Goal: Information Seeking & Learning: Learn about a topic

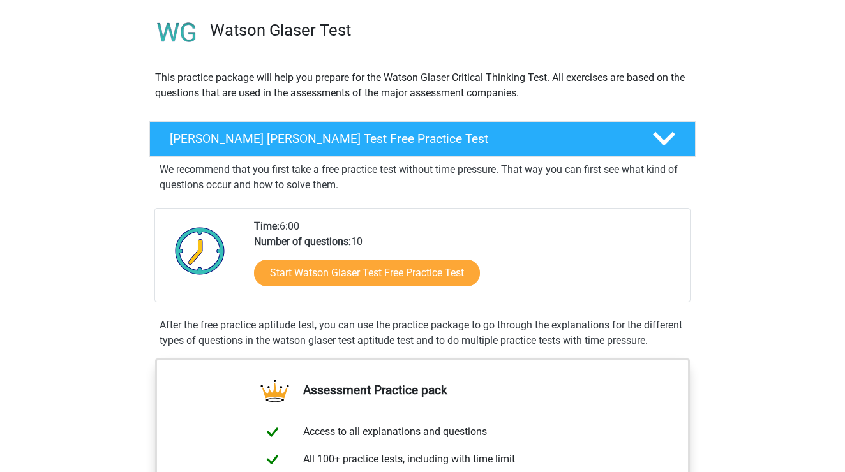
scroll to position [92, 0]
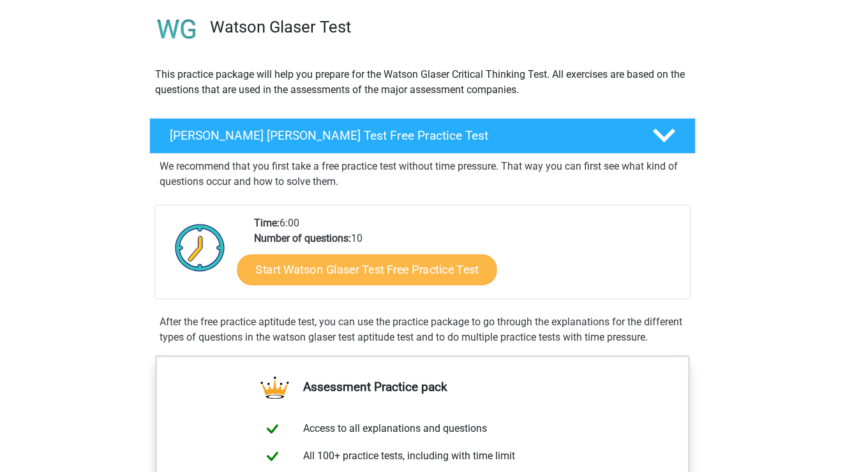
click at [356, 268] on link "Start Watson Glaser Test Free Practice Test" at bounding box center [367, 270] width 260 height 31
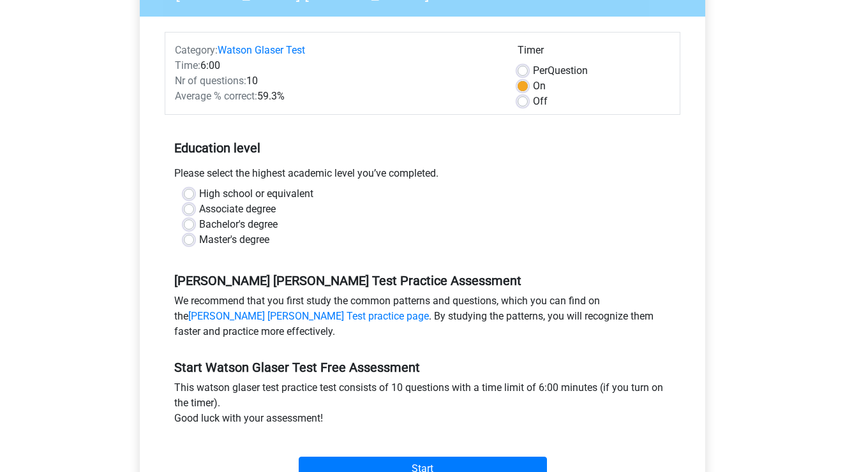
scroll to position [140, 0]
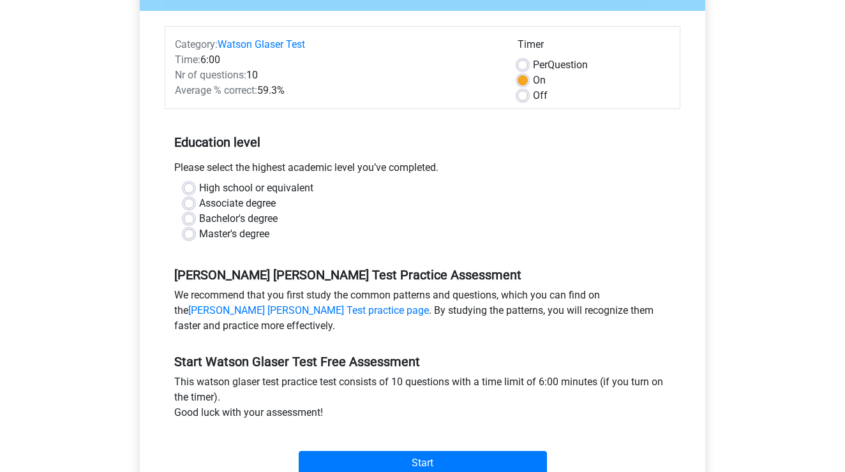
click at [199, 222] on label "Bachelor's degree" at bounding box center [238, 218] width 78 height 15
click at [191, 222] on input "Bachelor's degree" at bounding box center [189, 217] width 10 height 13
radio input "true"
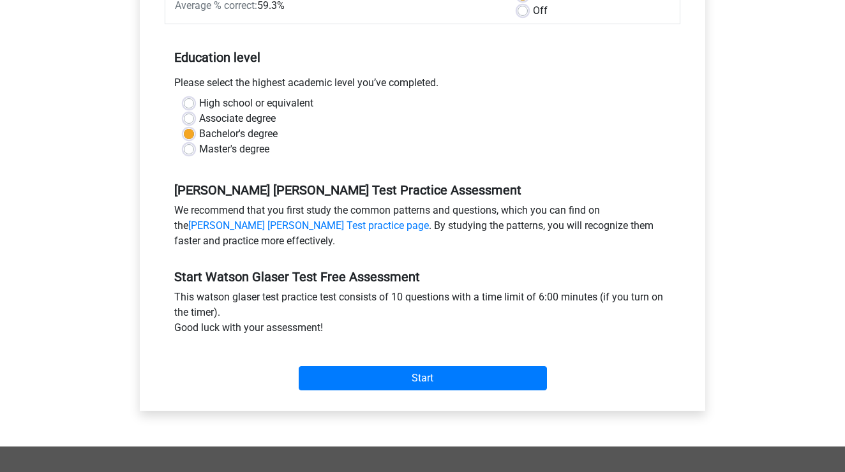
scroll to position [292, 0]
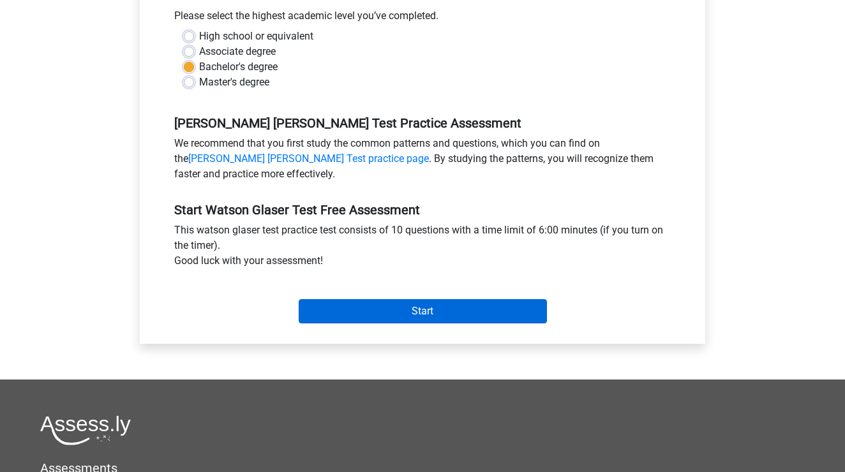
click at [358, 307] on input "Start" at bounding box center [423, 311] width 248 height 24
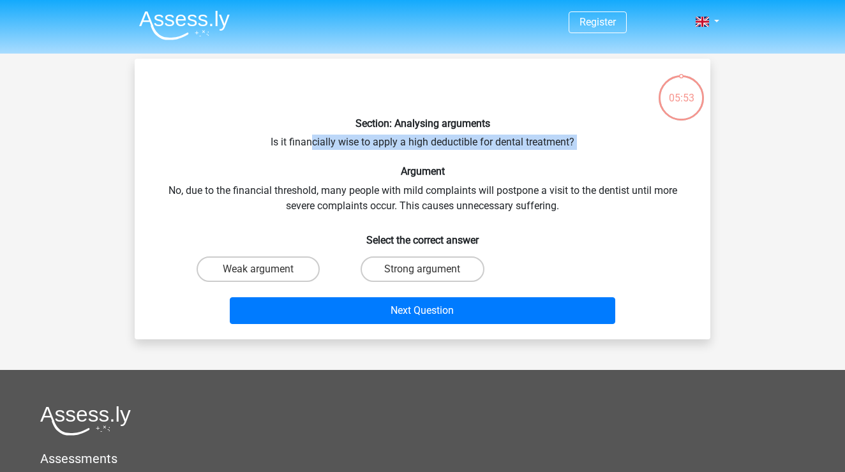
drag, startPoint x: 309, startPoint y: 142, endPoint x: 487, endPoint y: 152, distance: 177.6
click at [487, 152] on div "Section: Analysing arguments Is it financially wise to apply a high deductible …" at bounding box center [422, 199] width 565 height 260
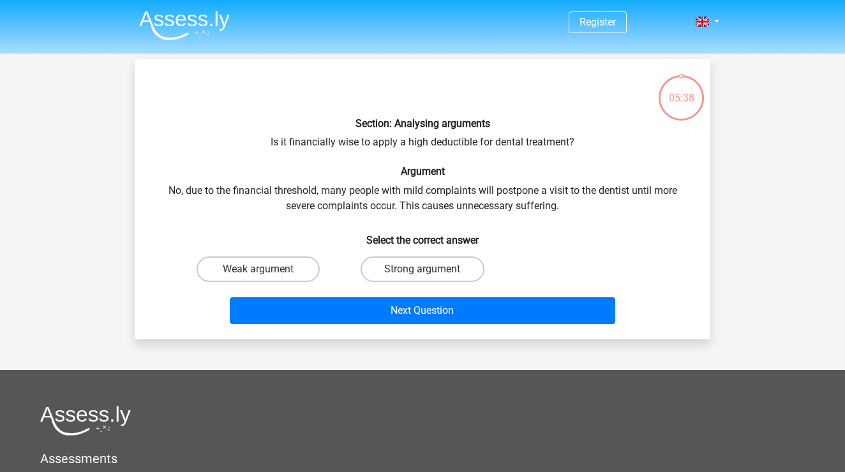
click at [564, 263] on div "Weak argument Strong argument" at bounding box center [422, 269] width 492 height 36
click at [305, 274] on label "Weak argument" at bounding box center [257, 269] width 123 height 26
click at [267, 274] on input "Weak argument" at bounding box center [262, 273] width 8 height 8
radio input "true"
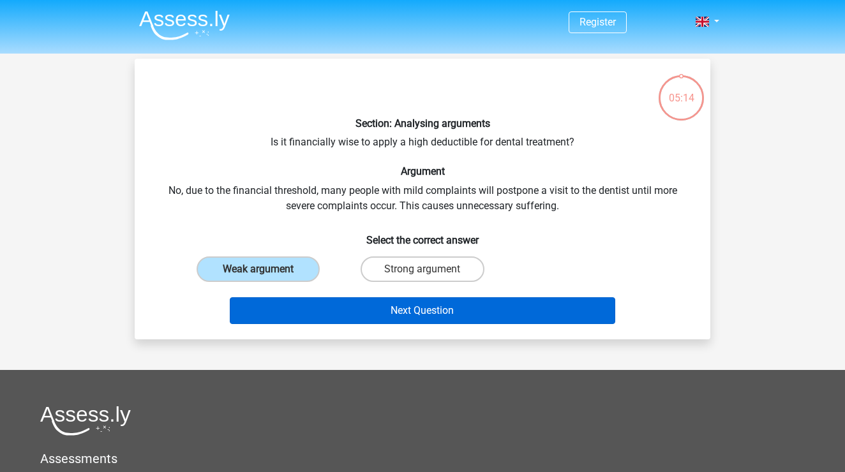
click at [318, 300] on button "Next Question" at bounding box center [423, 310] width 386 height 27
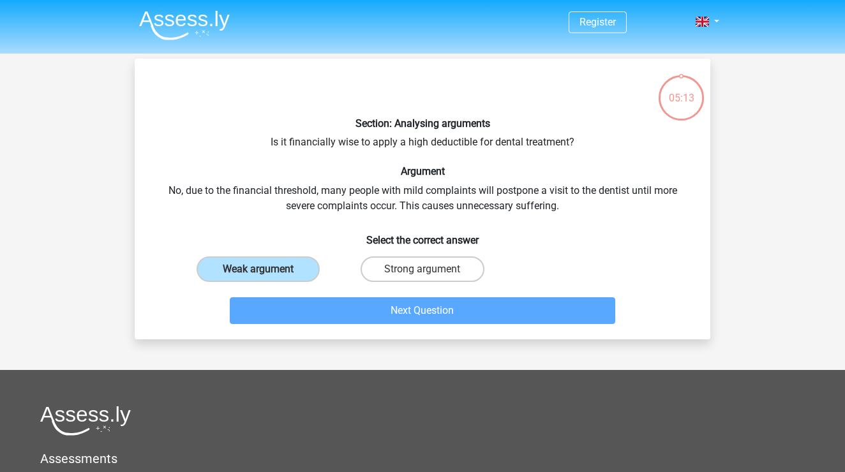
scroll to position [59, 0]
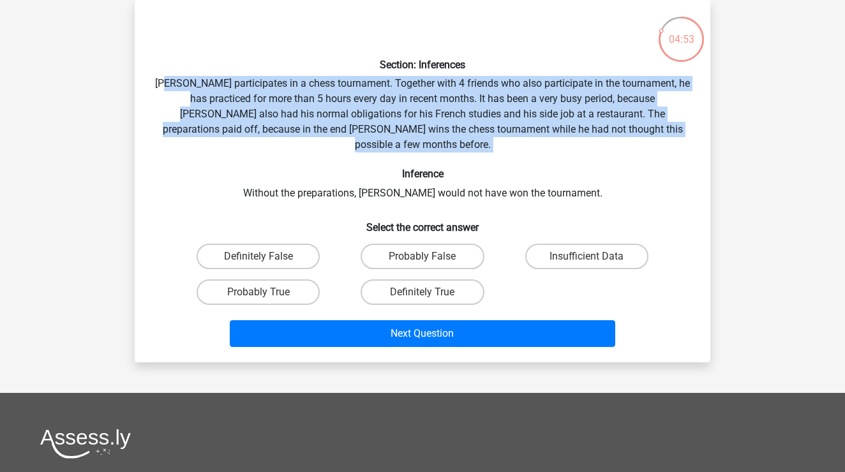
drag, startPoint x: 181, startPoint y: 79, endPoint x: 457, endPoint y: 138, distance: 282.4
click at [457, 138] on div "Section: Inferences Pablo participates in a chess tournament. Together with 4 f…" at bounding box center [422, 181] width 565 height 342
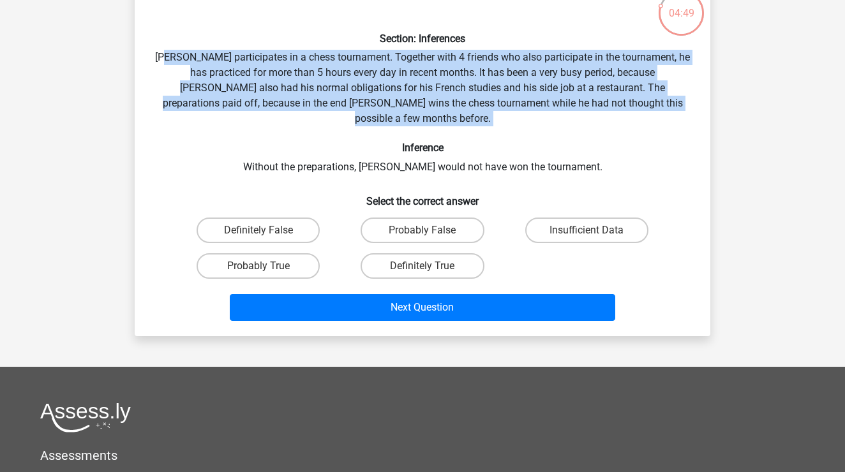
scroll to position [86, 0]
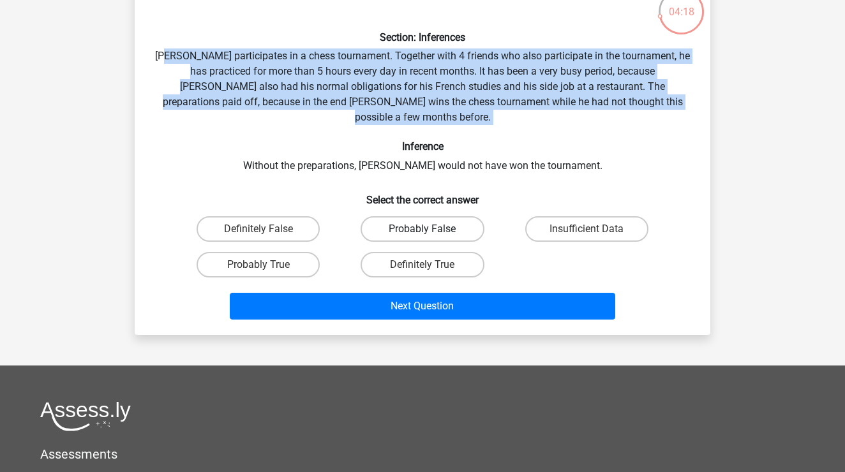
click at [381, 216] on label "Probably False" at bounding box center [421, 229] width 123 height 26
click at [422, 229] on input "Probably False" at bounding box center [426, 233] width 8 height 8
radio input "true"
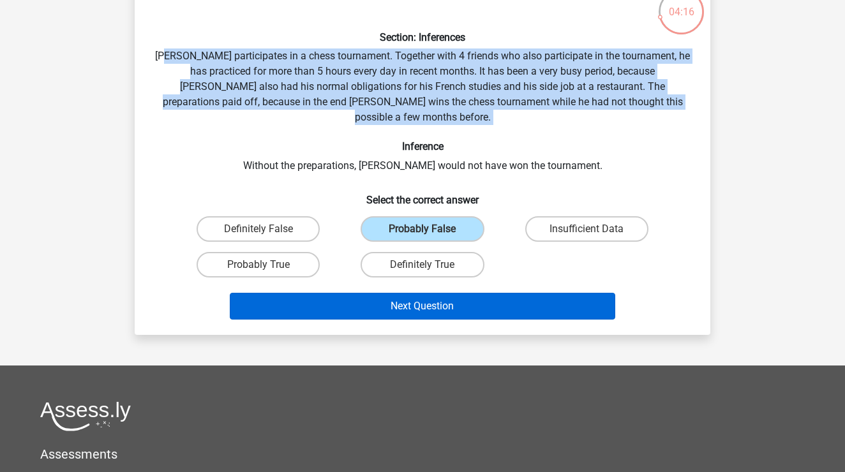
click at [376, 295] on button "Next Question" at bounding box center [423, 306] width 386 height 27
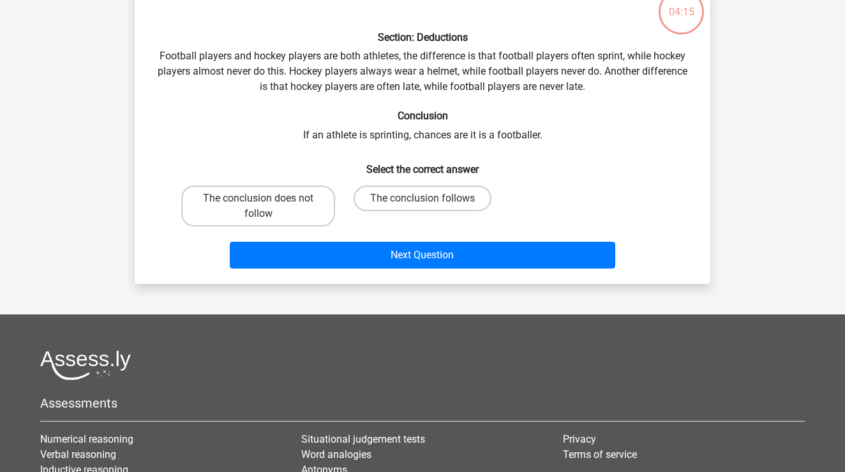
scroll to position [59, 0]
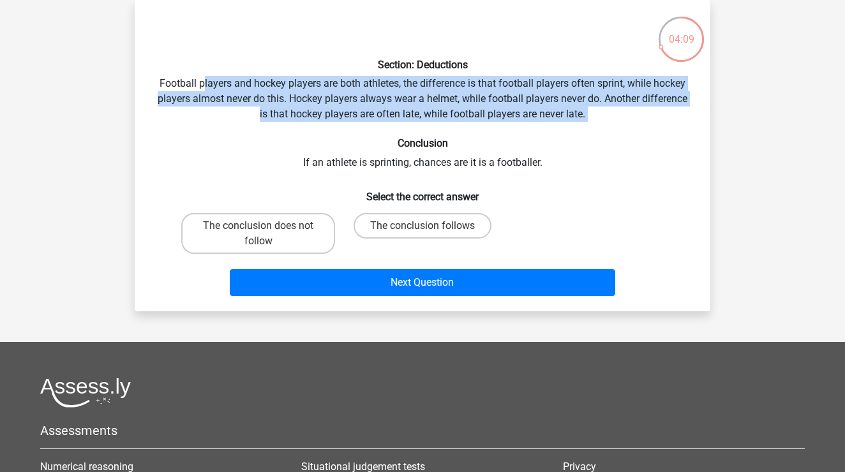
drag, startPoint x: 204, startPoint y: 82, endPoint x: 413, endPoint y: 132, distance: 214.6
click at [413, 132] on div "Section: Deductions Football players and hockey players are both athletes, the …" at bounding box center [422, 155] width 565 height 291
click at [397, 124] on div "Section: Deductions Football players and hockey players are both athletes, the …" at bounding box center [422, 155] width 565 height 291
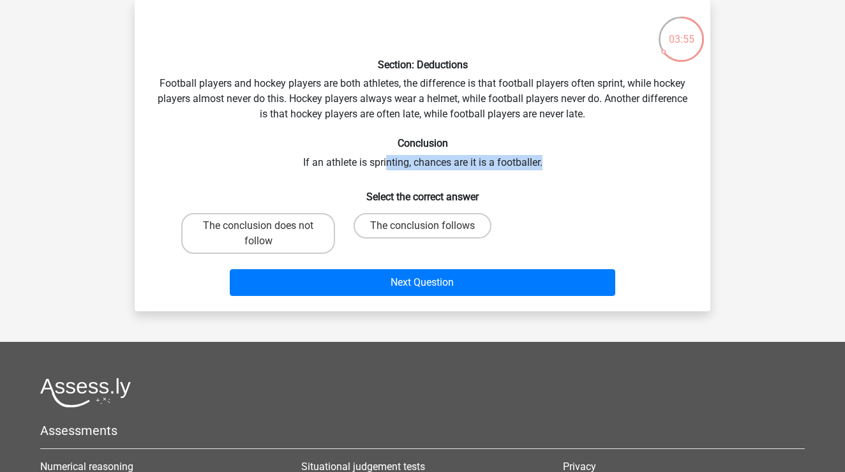
drag, startPoint x: 386, startPoint y: 162, endPoint x: 508, endPoint y: 168, distance: 122.6
click at [549, 161] on div "Section: Deductions Football players and hockey players are both athletes, the …" at bounding box center [422, 155] width 565 height 291
click at [452, 182] on h6 "Select the correct answer" at bounding box center [422, 192] width 535 height 22
click at [450, 218] on label "The conclusion follows" at bounding box center [422, 226] width 138 height 26
click at [431, 226] on input "The conclusion follows" at bounding box center [426, 230] width 8 height 8
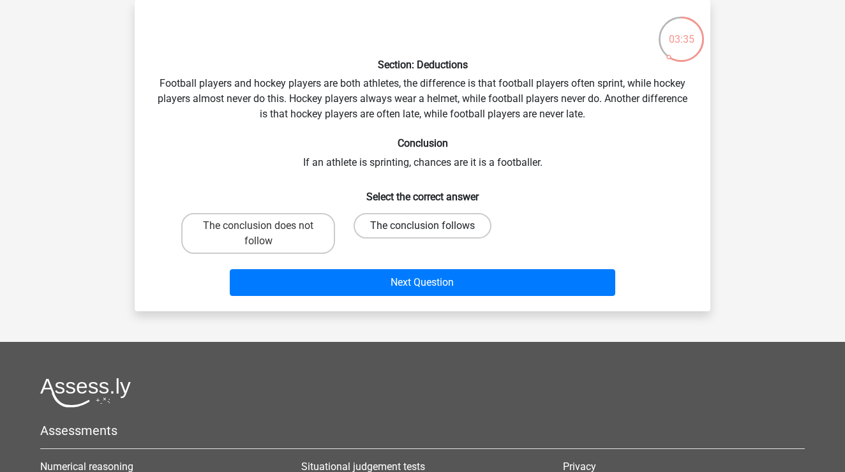
radio input "true"
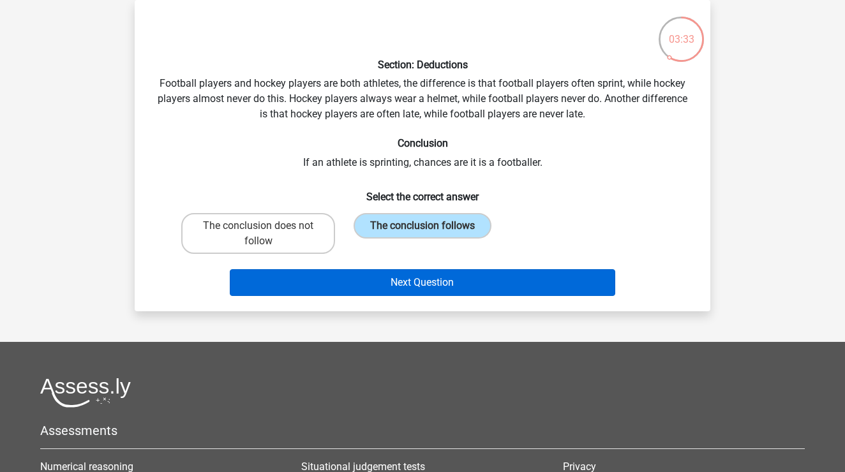
click at [450, 275] on button "Next Question" at bounding box center [423, 282] width 386 height 27
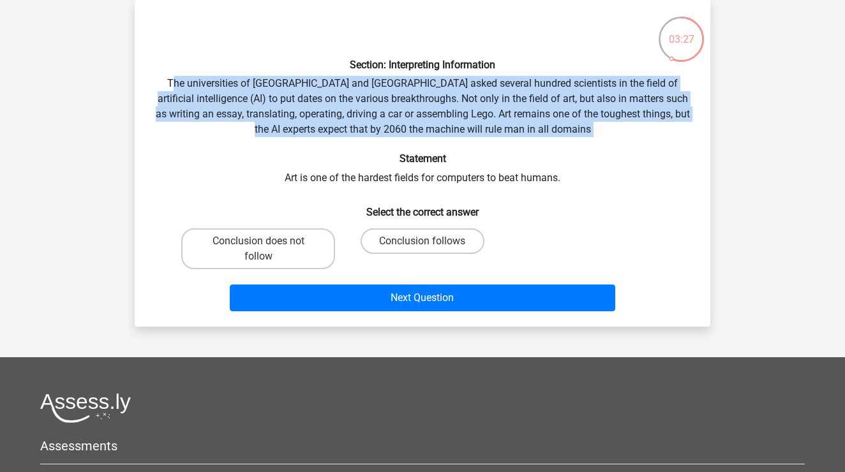
drag, startPoint x: 174, startPoint y: 78, endPoint x: 404, endPoint y: 138, distance: 238.8
click at [405, 140] on div "Section: Interpreting Information The universities of Oxford and Yale asked sev…" at bounding box center [422, 163] width 565 height 306
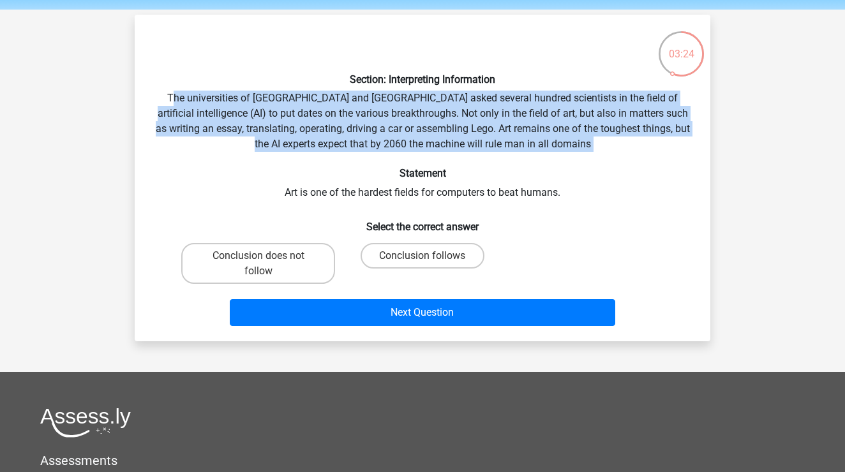
scroll to position [43, 0]
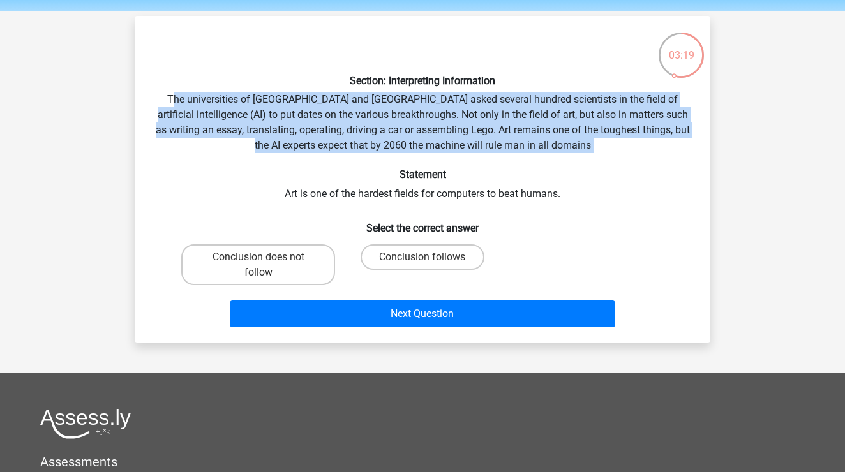
click at [384, 124] on div "Section: Interpreting Information The universities of Oxford and Yale asked sev…" at bounding box center [422, 179] width 565 height 306
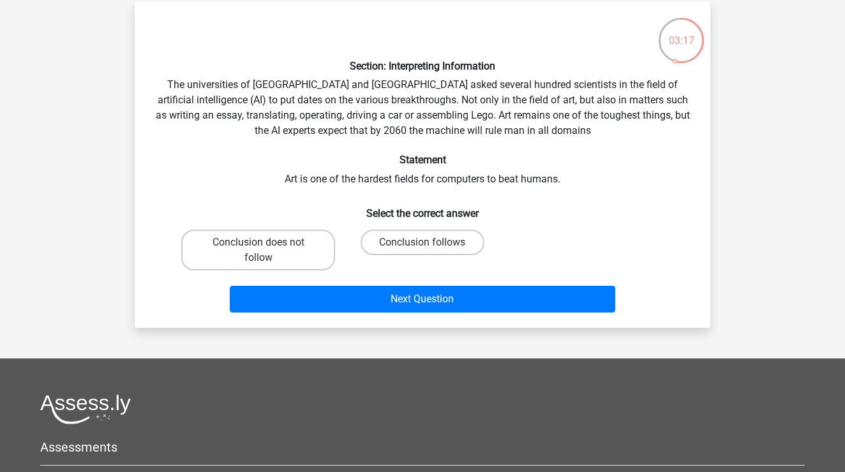
scroll to position [58, 0]
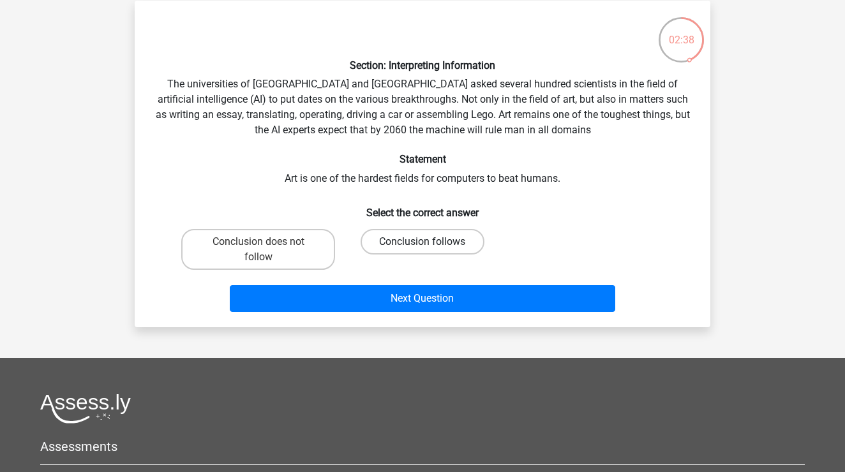
click at [399, 248] on label "Conclusion follows" at bounding box center [421, 242] width 123 height 26
click at [422, 248] on input "Conclusion follows" at bounding box center [426, 246] width 8 height 8
radio input "true"
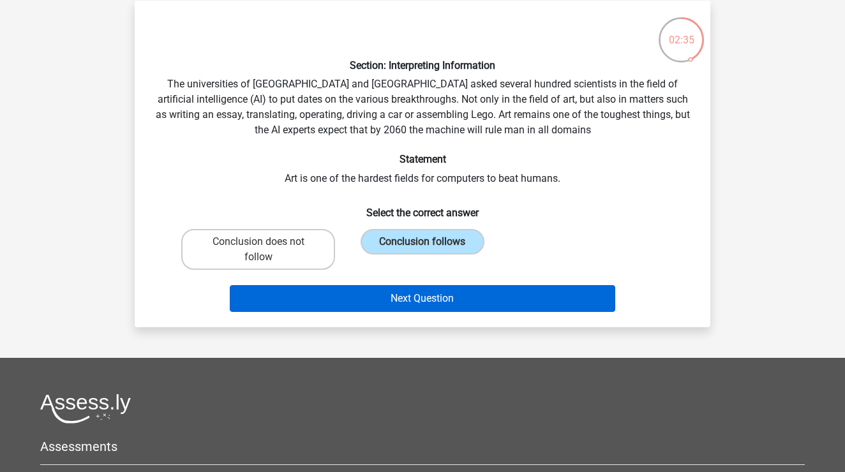
click at [399, 293] on button "Next Question" at bounding box center [423, 298] width 386 height 27
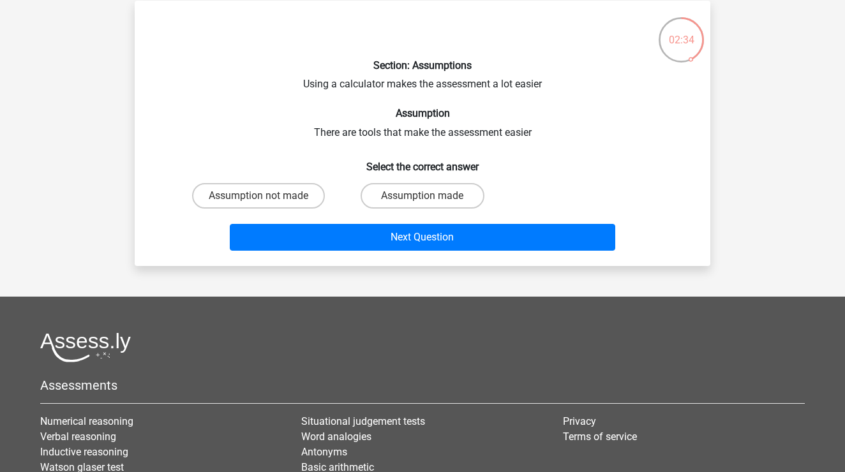
scroll to position [59, 0]
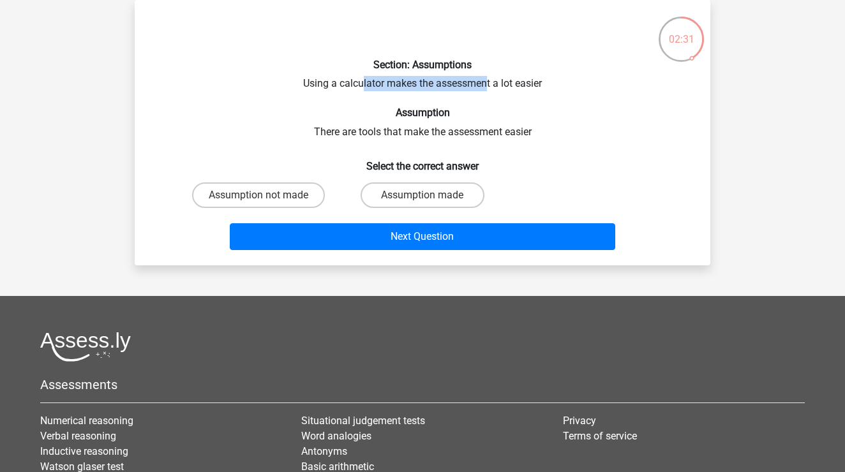
drag, startPoint x: 363, startPoint y: 82, endPoint x: 488, endPoint y: 84, distance: 125.0
click at [488, 84] on div "Section: Assumptions Using a calculator makes the assessment a lot easier Assum…" at bounding box center [422, 132] width 565 height 245
click at [378, 121] on div "Section: Assumptions Using a calculator makes the assessment a lot easier Assum…" at bounding box center [422, 132] width 565 height 245
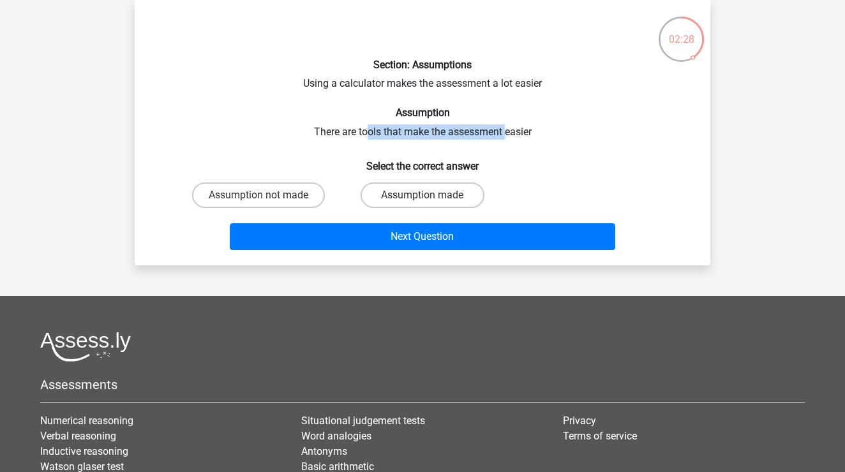
drag, startPoint x: 369, startPoint y: 127, endPoint x: 507, endPoint y: 129, distance: 138.4
click at [508, 129] on div "Section: Assumptions Using a calculator makes the assessment a lot easier Assum…" at bounding box center [422, 132] width 565 height 245
click at [473, 144] on div "Section: Assumptions Using a calculator makes the assessment a lot easier Assum…" at bounding box center [422, 132] width 565 height 245
click at [387, 200] on label "Assumption made" at bounding box center [421, 195] width 123 height 26
click at [422, 200] on input "Assumption made" at bounding box center [426, 199] width 8 height 8
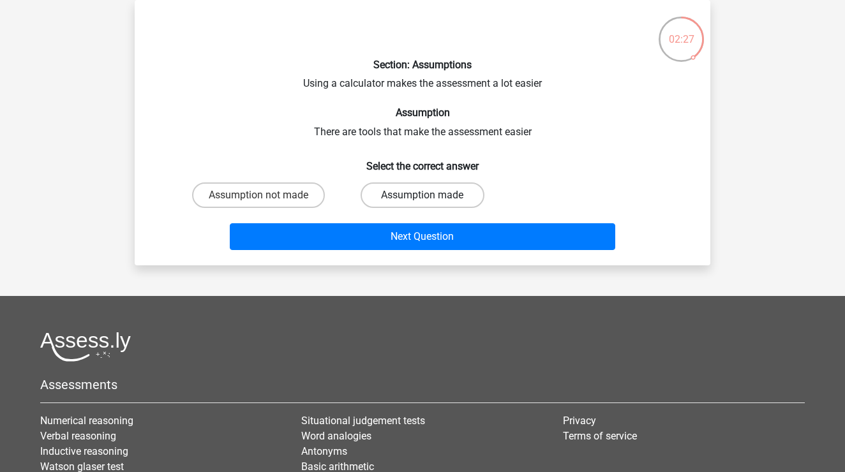
radio input "true"
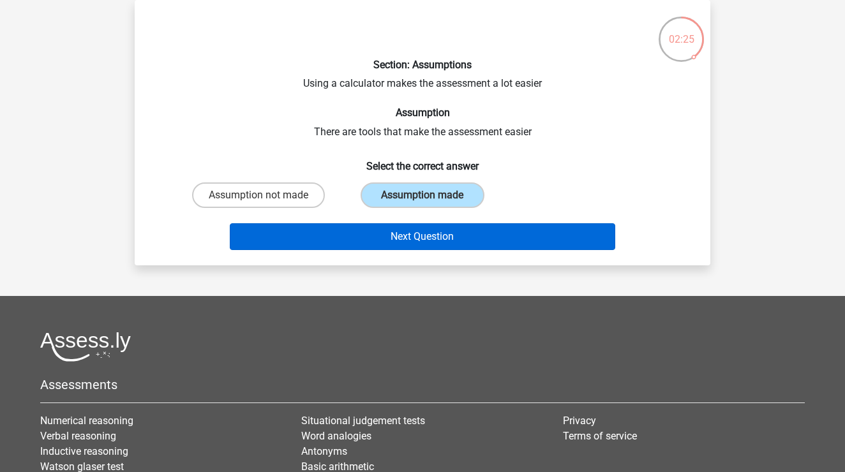
click at [387, 233] on button "Next Question" at bounding box center [423, 236] width 386 height 27
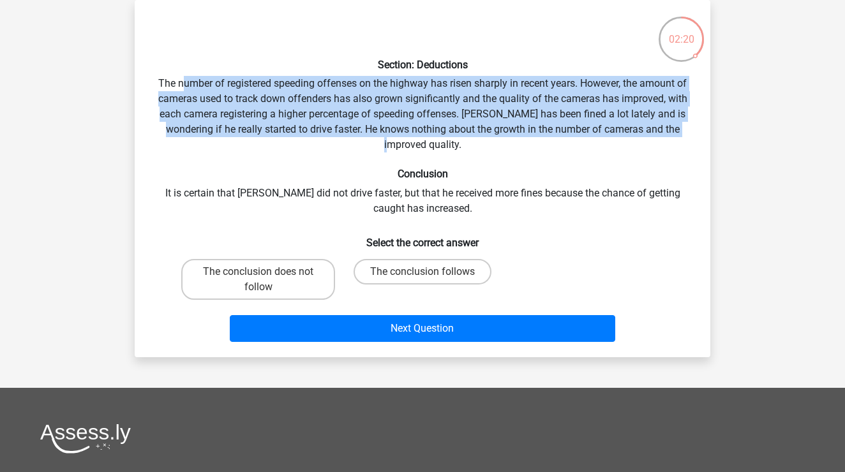
drag, startPoint x: 179, startPoint y: 87, endPoint x: 302, endPoint y: 149, distance: 137.5
click at [302, 149] on div "Section: Deductions The number of registered speeding offenses on the highway h…" at bounding box center [422, 178] width 565 height 337
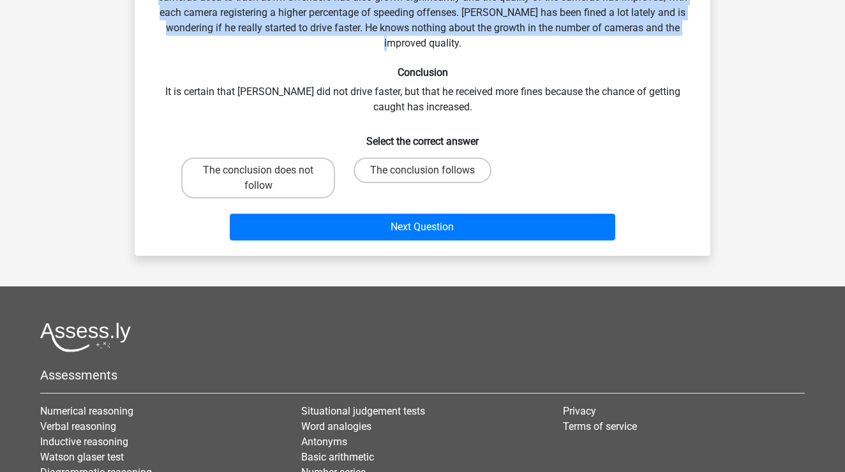
scroll to position [161, 0]
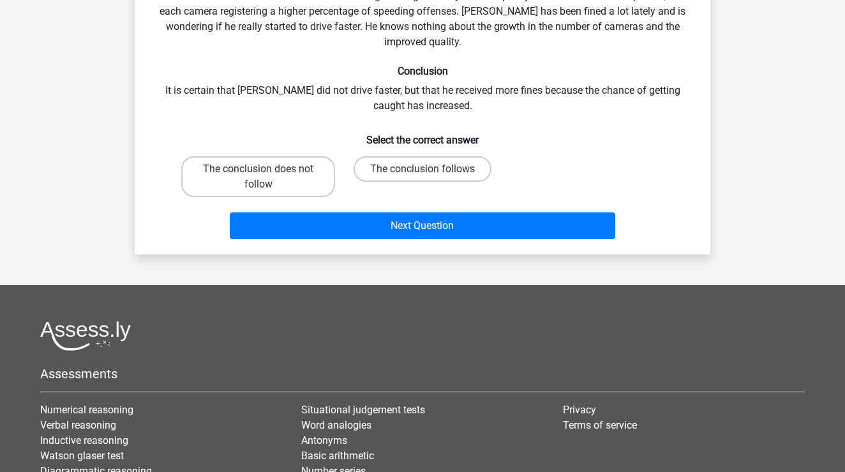
click at [285, 71] on h6 "Conclusion" at bounding box center [422, 71] width 535 height 12
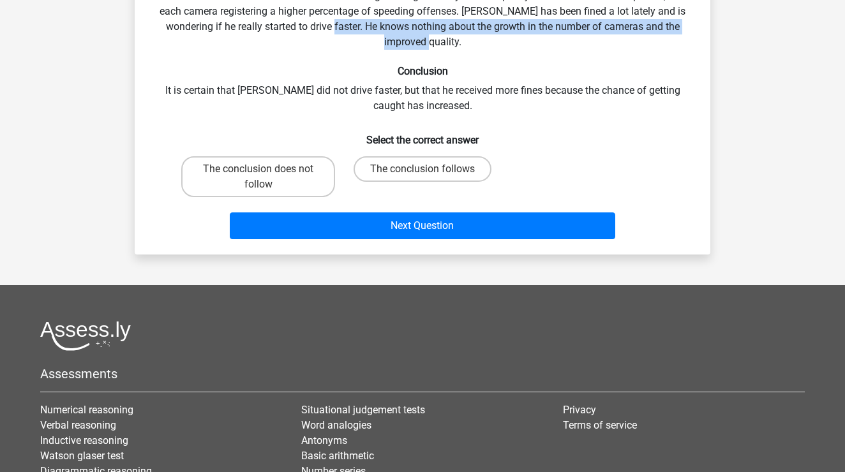
drag, startPoint x: 320, startPoint y: 20, endPoint x: 437, endPoint y: 43, distance: 119.7
click at [438, 44] on div "Section: Deductions The number of registered speeding offenses on the highway h…" at bounding box center [422, 75] width 565 height 337
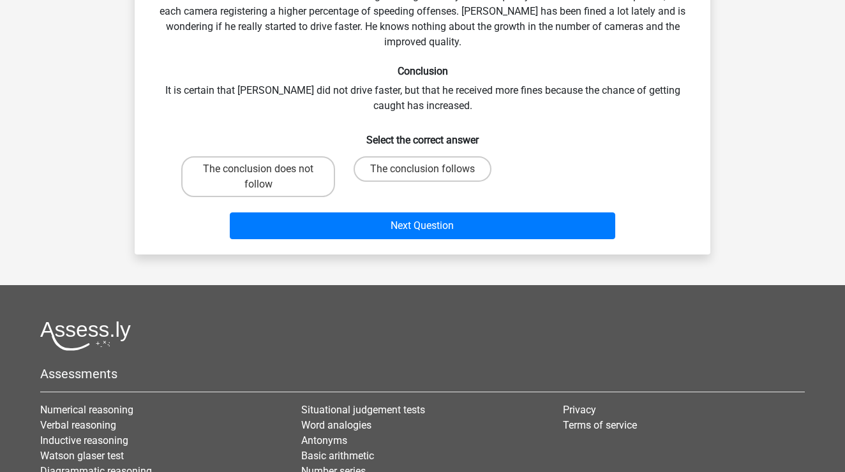
click at [200, 96] on div "Section: Deductions The number of registered speeding offenses on the highway h…" at bounding box center [422, 75] width 565 height 337
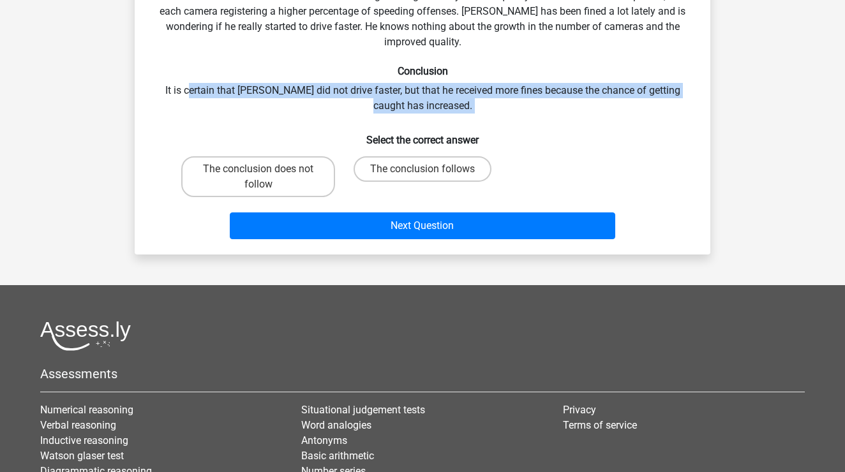
drag, startPoint x: 187, startPoint y: 94, endPoint x: 394, endPoint y: 115, distance: 207.8
click at [394, 115] on div "Section: Deductions The number of registered speeding offenses on the highway h…" at bounding box center [422, 75] width 565 height 337
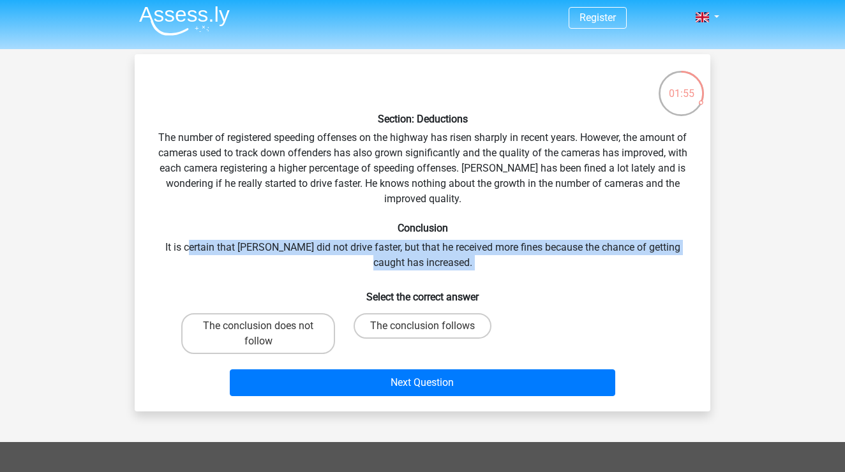
scroll to position [0, 0]
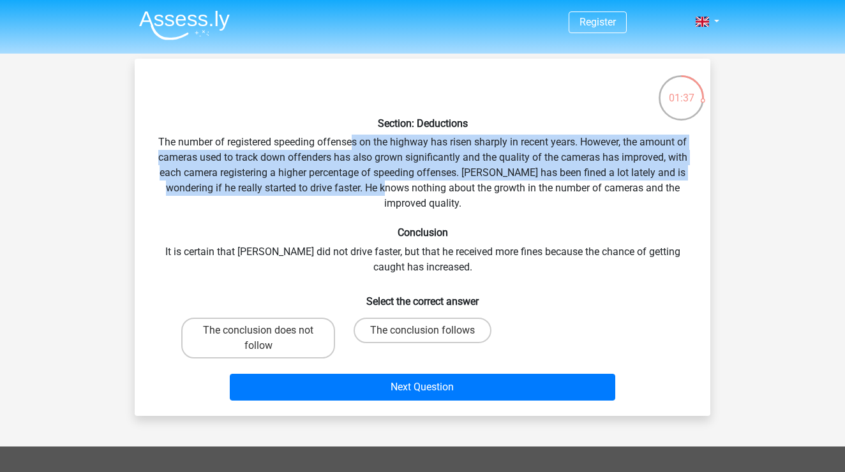
drag, startPoint x: 350, startPoint y: 143, endPoint x: 372, endPoint y: 177, distance: 40.2
click at [380, 180] on div "Section: Deductions The number of registered speeding offenses on the highway h…" at bounding box center [422, 237] width 565 height 337
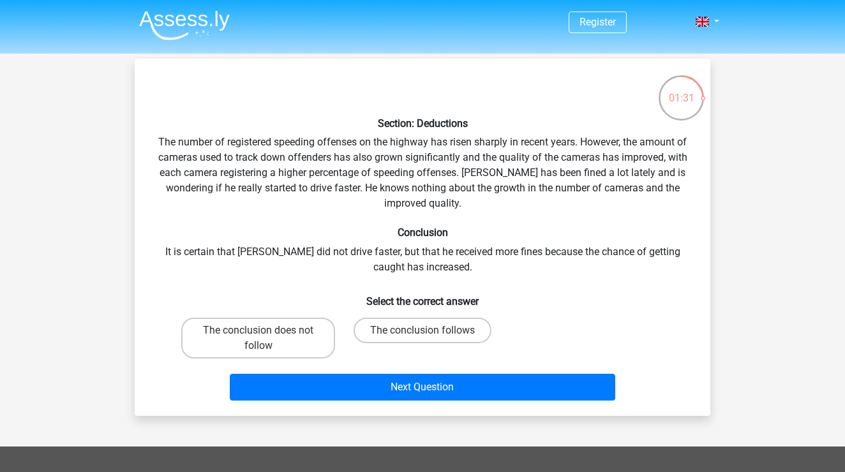
click at [366, 282] on div "Section: Deductions The number of registered speeding offenses on the highway h…" at bounding box center [422, 237] width 565 height 337
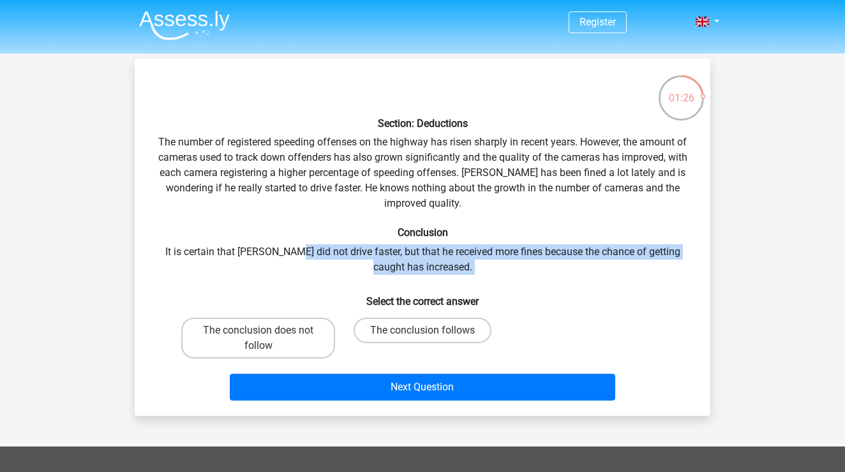
drag, startPoint x: 282, startPoint y: 249, endPoint x: 439, endPoint y: 285, distance: 160.8
click at [441, 287] on div "Section: Deductions The number of registered speeding offenses on the highway h…" at bounding box center [422, 237] width 565 height 337
click at [275, 335] on label "The conclusion does not follow" at bounding box center [258, 338] width 154 height 41
click at [267, 335] on input "The conclusion does not follow" at bounding box center [262, 334] width 8 height 8
radio input "true"
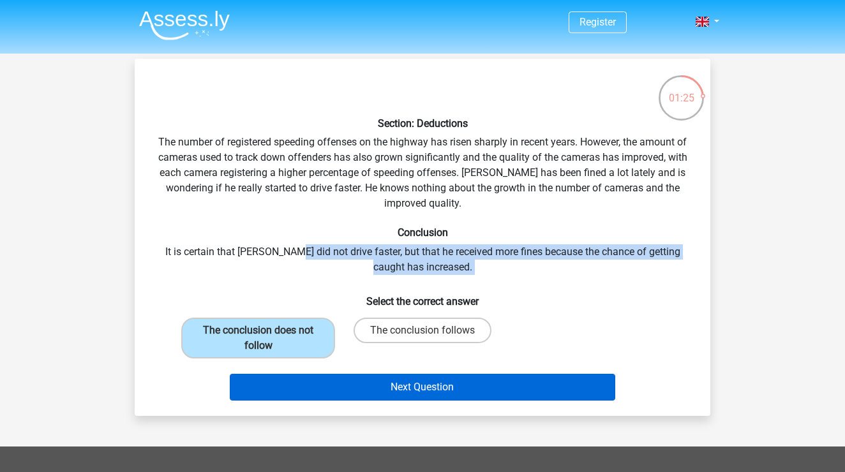
click at [286, 387] on button "Next Question" at bounding box center [423, 387] width 386 height 27
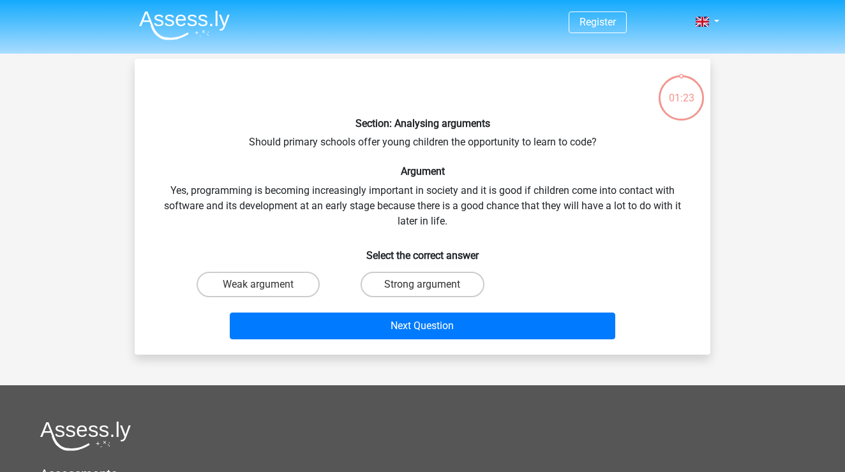
scroll to position [59, 0]
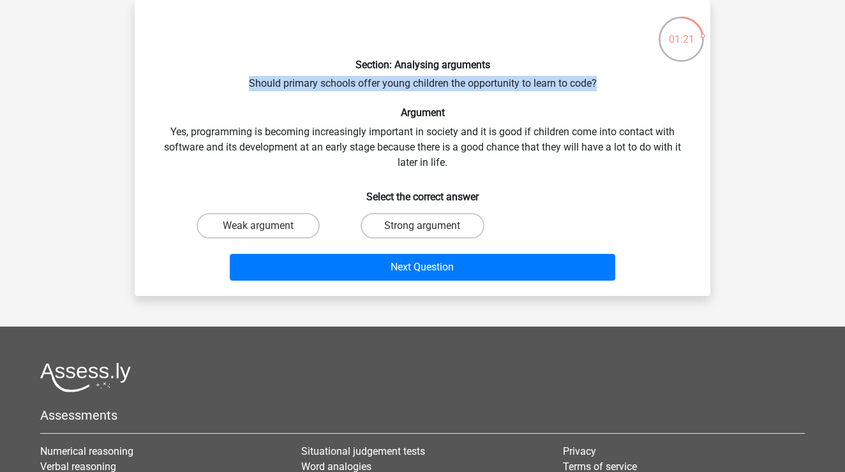
drag, startPoint x: 248, startPoint y: 82, endPoint x: 597, endPoint y: 83, distance: 349.0
click at [601, 84] on div "Section: Analysing arguments Should primary schools offer young children the op…" at bounding box center [422, 148] width 565 height 276
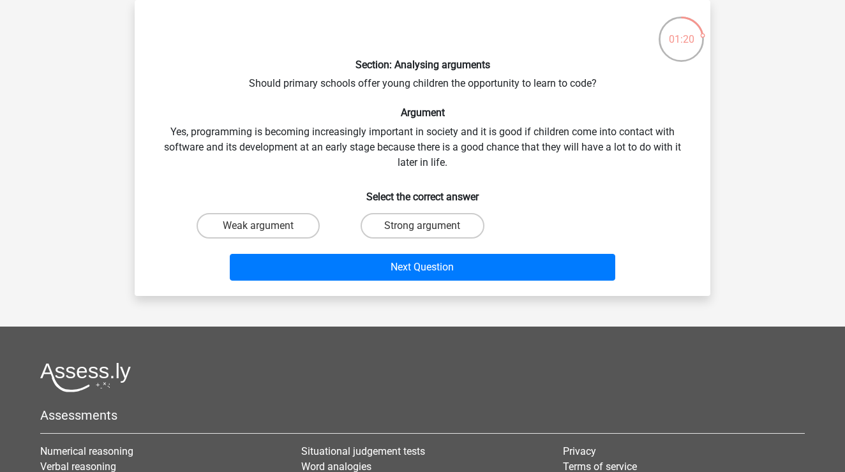
click at [249, 156] on div "Section: Analysing arguments Should primary schools offer young children the op…" at bounding box center [422, 148] width 565 height 276
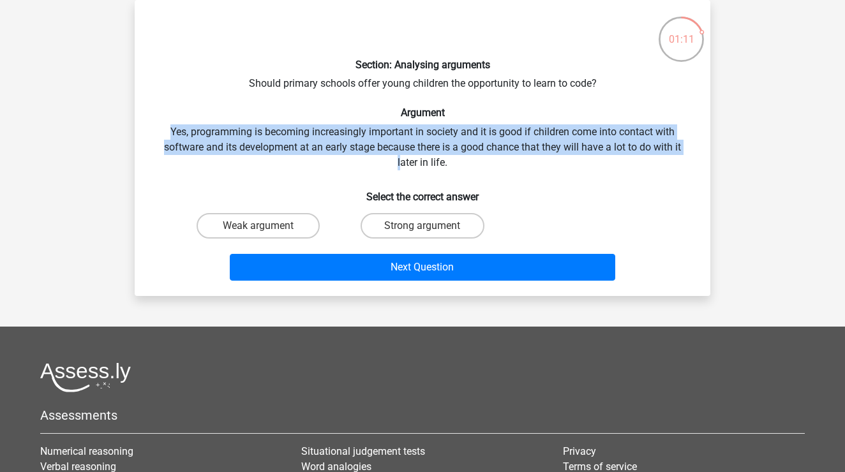
drag, startPoint x: 169, startPoint y: 133, endPoint x: 401, endPoint y: 169, distance: 234.4
click at [401, 169] on div "Section: Analysing arguments Should primary schools offer young children the op…" at bounding box center [422, 148] width 565 height 276
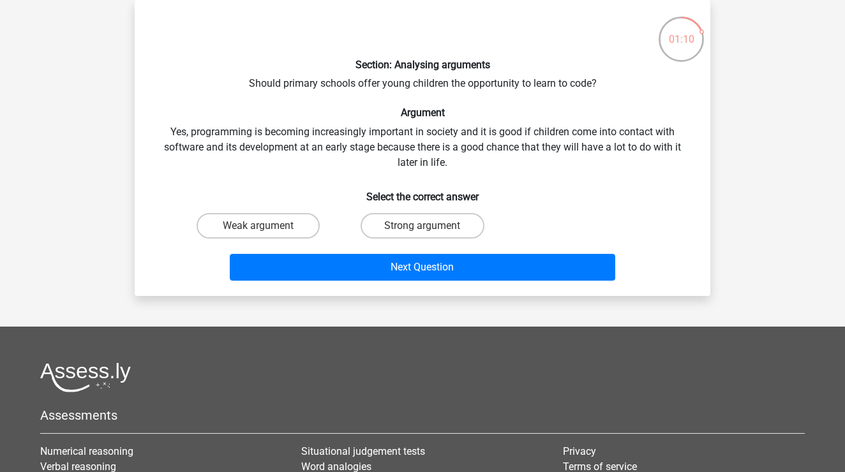
click at [401, 169] on div "Section: Analysing arguments Should primary schools offer young children the op…" at bounding box center [422, 148] width 565 height 276
click at [403, 225] on label "Strong argument" at bounding box center [421, 226] width 123 height 26
click at [422, 226] on input "Strong argument" at bounding box center [426, 230] width 8 height 8
radio input "true"
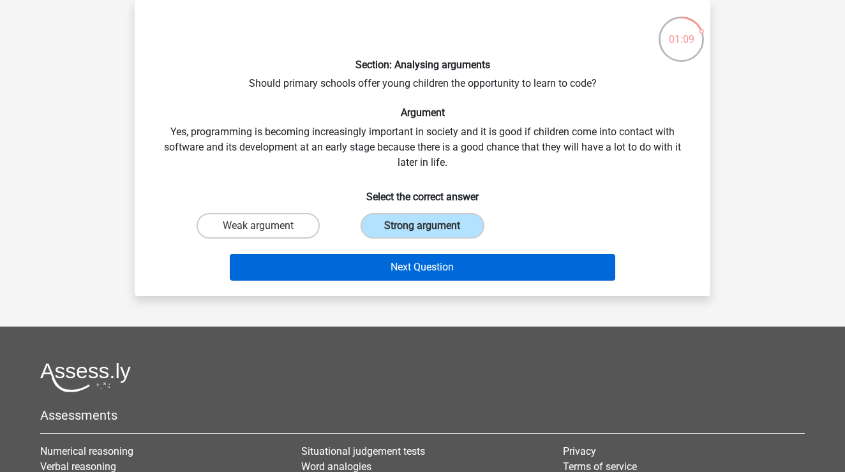
click at [406, 269] on button "Next Question" at bounding box center [423, 267] width 386 height 27
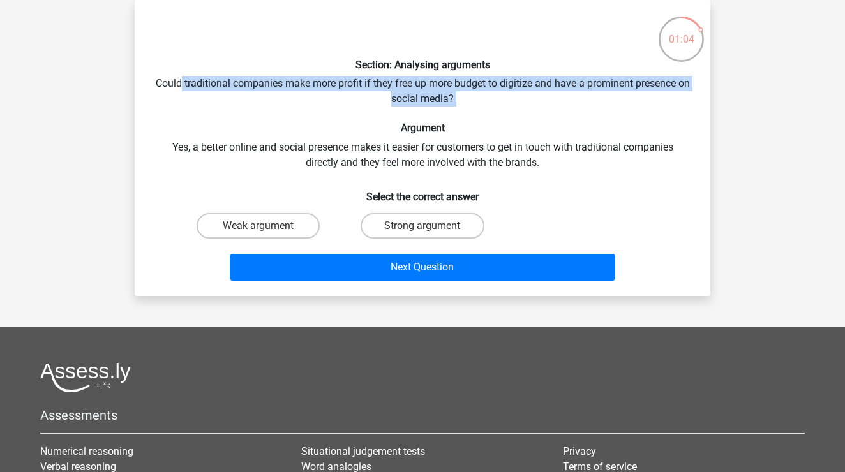
drag, startPoint x: 186, startPoint y: 82, endPoint x: 318, endPoint y: 109, distance: 134.9
click at [316, 108] on div "Section: Analysing arguments Could traditional companies make more profit if th…" at bounding box center [422, 148] width 565 height 276
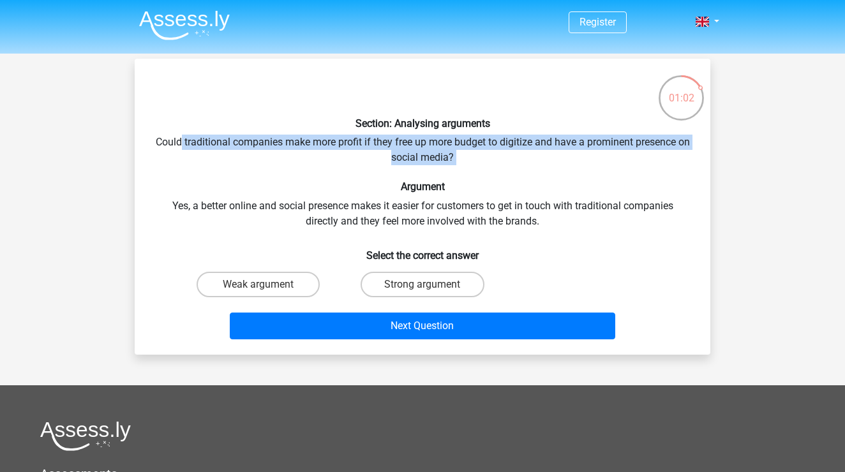
scroll to position [0, 0]
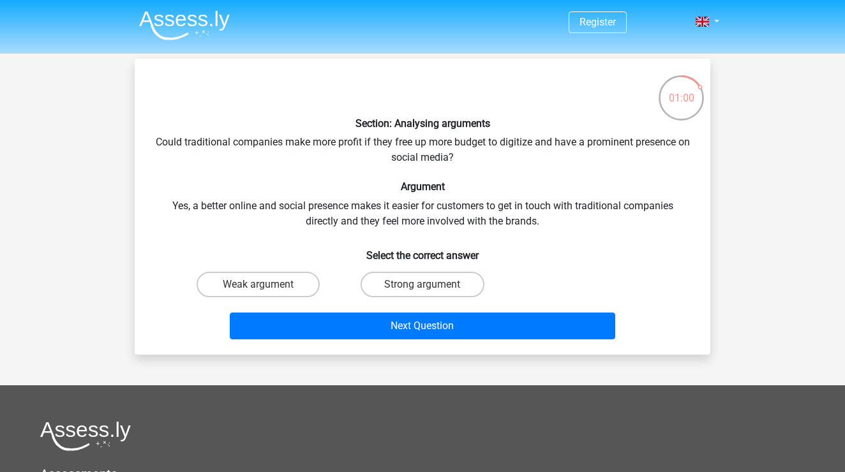
click at [316, 138] on div "Section: Analysing arguments Could traditional companies make more profit if th…" at bounding box center [422, 207] width 565 height 276
drag, startPoint x: 316, startPoint y: 138, endPoint x: 502, endPoint y: 141, distance: 186.3
click at [502, 141] on div "Section: Analysing arguments Could traditional companies make more profit if th…" at bounding box center [422, 207] width 565 height 276
click at [373, 182] on h6 "Argument" at bounding box center [422, 187] width 535 height 12
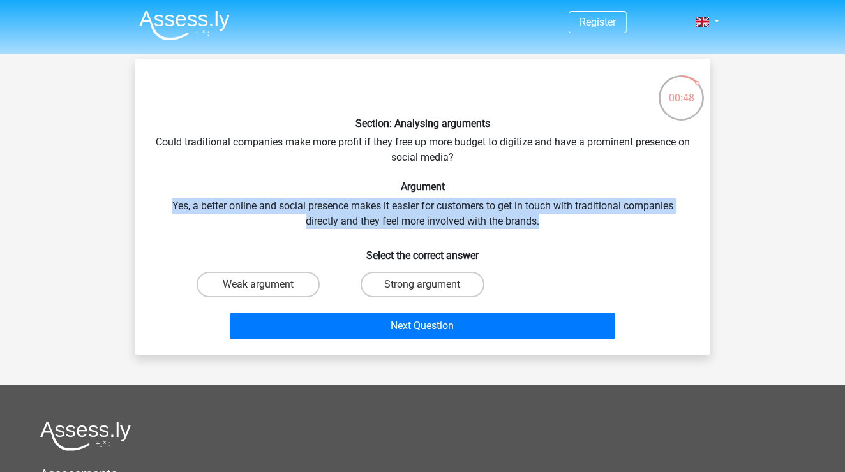
drag, startPoint x: 307, startPoint y: 198, endPoint x: 463, endPoint y: 228, distance: 158.0
click at [463, 228] on div "Section: Analysing arguments Could traditional companies make more profit if th…" at bounding box center [422, 207] width 565 height 276
click at [404, 278] on label "Strong argument" at bounding box center [421, 285] width 123 height 26
click at [422, 285] on input "Strong argument" at bounding box center [426, 289] width 8 height 8
radio input "true"
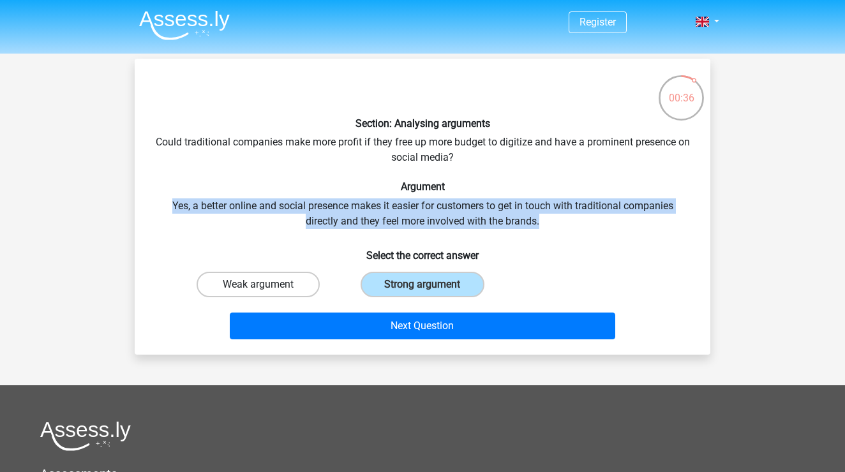
click at [264, 292] on label "Weak argument" at bounding box center [257, 285] width 123 height 26
click at [264, 292] on input "Weak argument" at bounding box center [262, 289] width 8 height 8
radio input "true"
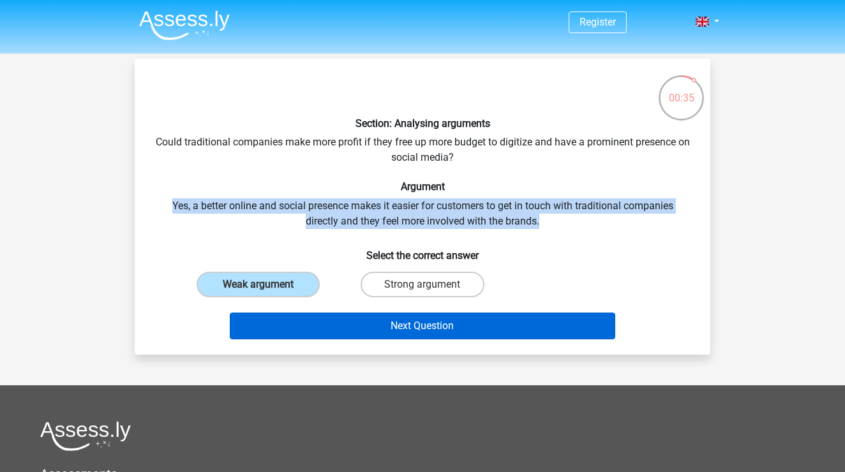
click at [306, 319] on button "Next Question" at bounding box center [423, 326] width 386 height 27
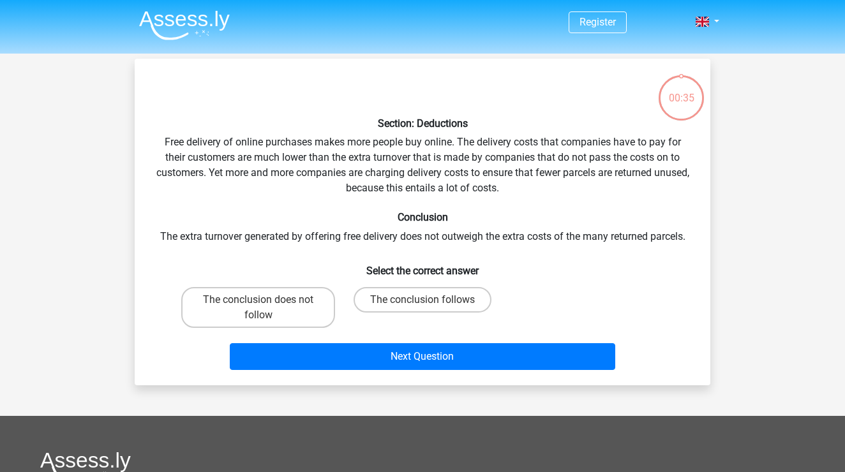
scroll to position [59, 0]
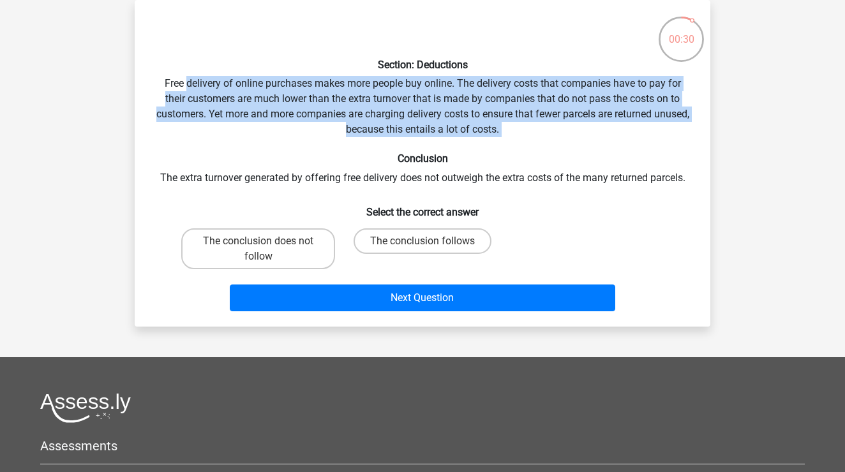
drag, startPoint x: 186, startPoint y: 82, endPoint x: 413, endPoint y: 140, distance: 235.2
click at [413, 140] on div "Section: Deductions Free delivery of online purchases makes more people buy onl…" at bounding box center [422, 163] width 565 height 306
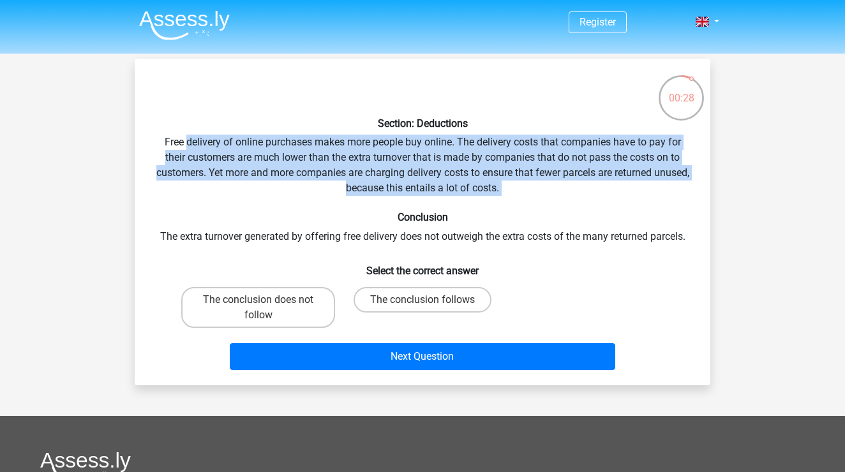
scroll to position [0, 0]
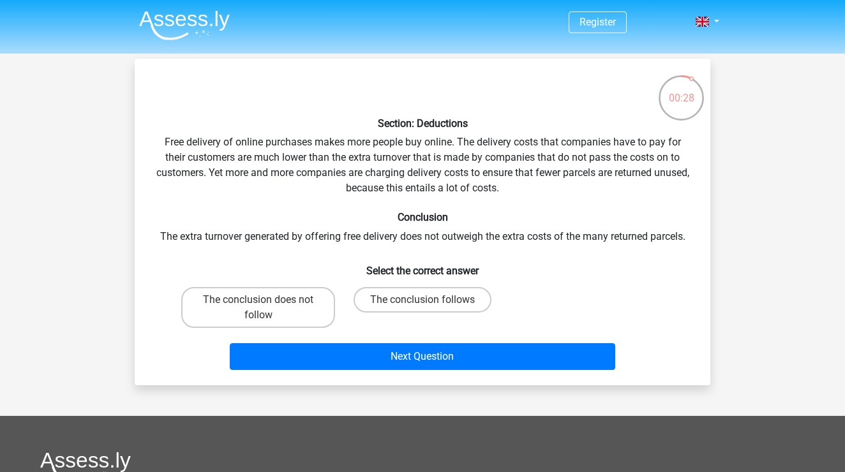
click at [385, 134] on div "Section: Deductions Free delivery of online purchases makes more people buy onl…" at bounding box center [422, 222] width 565 height 306
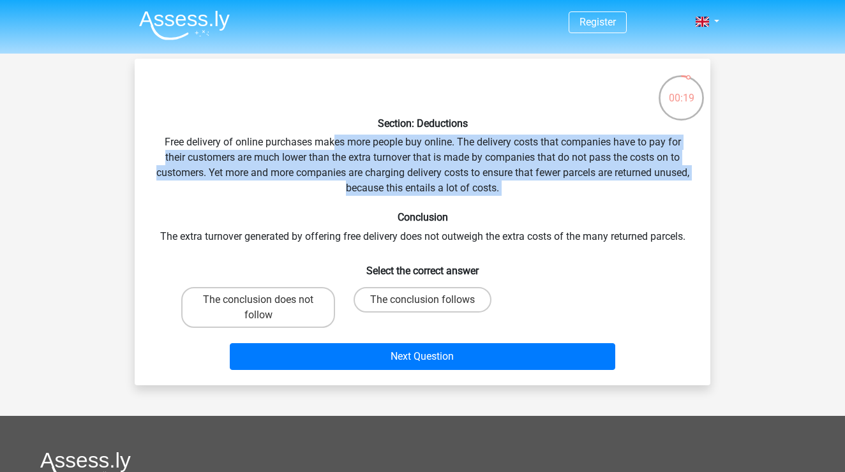
drag, startPoint x: 335, startPoint y: 142, endPoint x: 373, endPoint y: 204, distance: 72.4
click at [373, 204] on div "Section: Deductions Free delivery of online purchases makes more people buy onl…" at bounding box center [422, 222] width 565 height 306
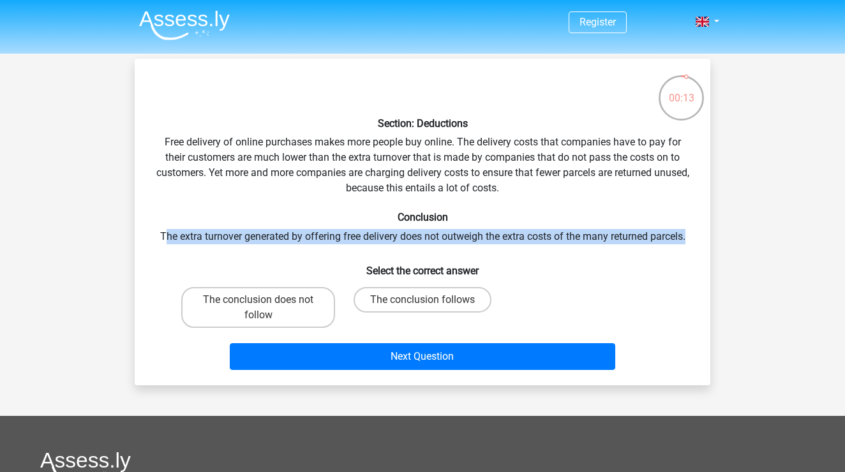
drag, startPoint x: 163, startPoint y: 235, endPoint x: 229, endPoint y: 242, distance: 66.8
click at [229, 242] on div "Section: Deductions Free delivery of online purchases makes more people buy onl…" at bounding box center [422, 222] width 565 height 306
click at [397, 299] on label "The conclusion follows" at bounding box center [422, 300] width 138 height 26
click at [422, 300] on input "The conclusion follows" at bounding box center [426, 304] width 8 height 8
radio input "true"
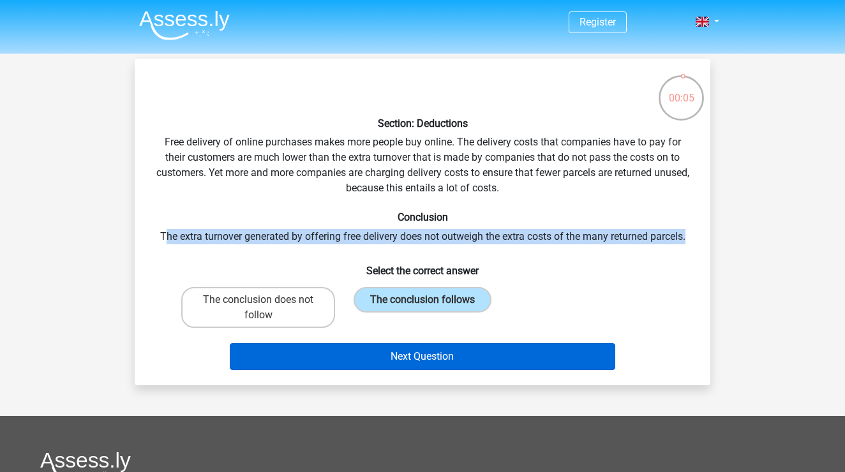
click at [403, 360] on button "Next Question" at bounding box center [423, 356] width 386 height 27
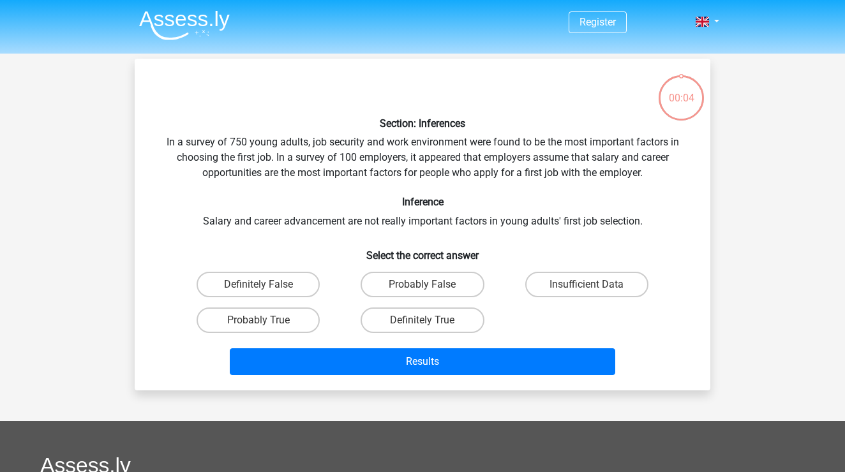
scroll to position [59, 0]
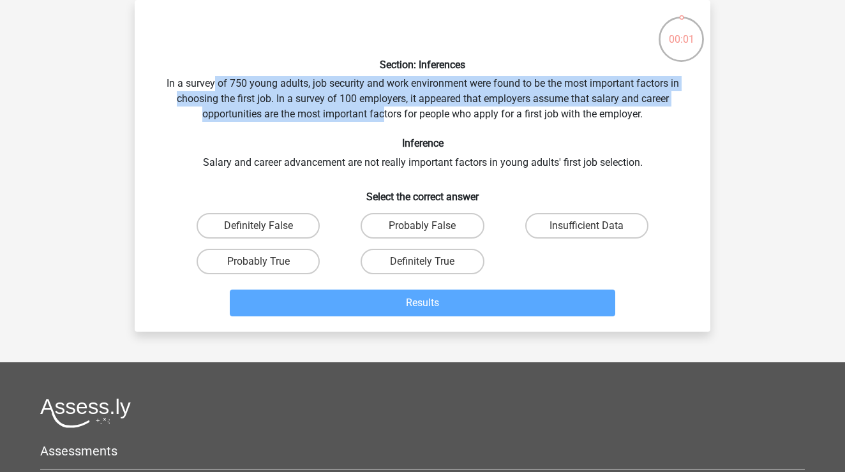
drag, startPoint x: 212, startPoint y: 77, endPoint x: 381, endPoint y: 109, distance: 172.0
click at [383, 108] on div "Section: Inferences In a survey of 750 young adults, job security and work envi…" at bounding box center [422, 165] width 565 height 311
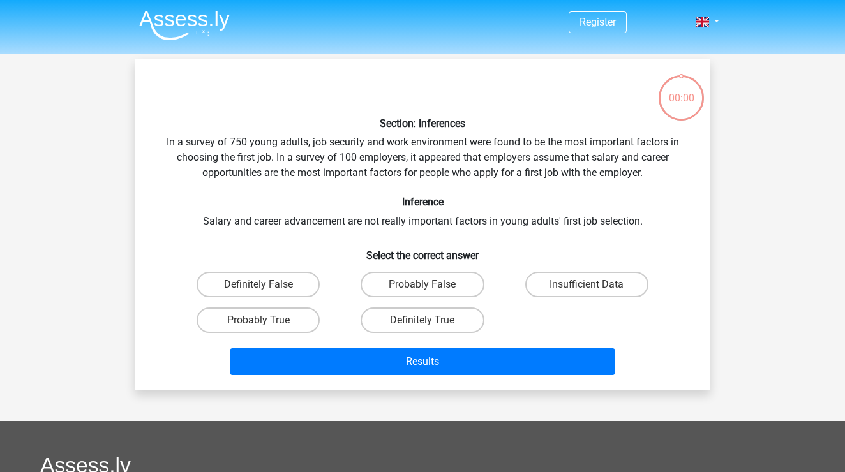
scroll to position [59, 0]
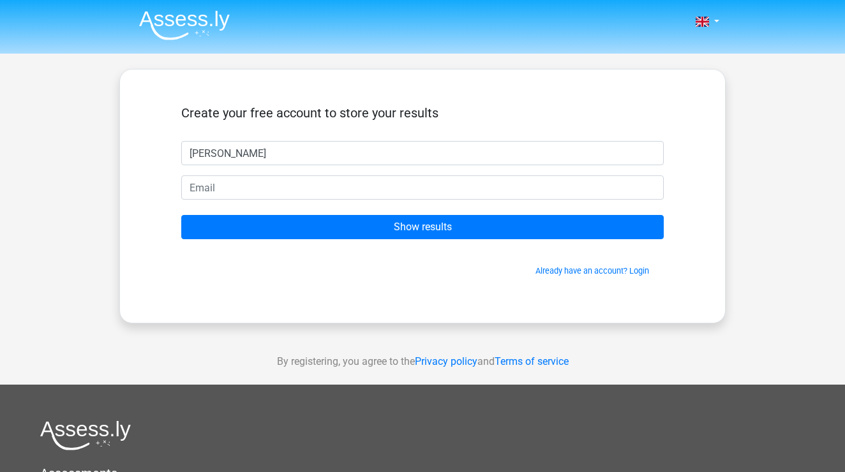
type input "[PERSON_NAME]"
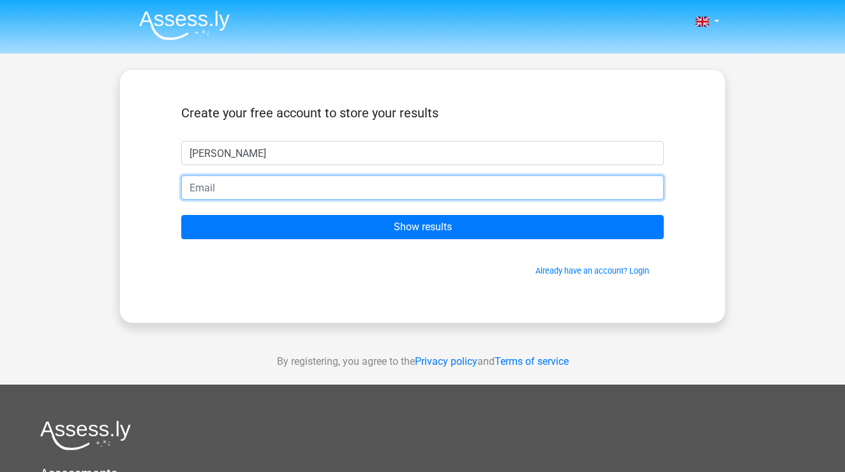
click at [359, 184] on input "email" at bounding box center [422, 187] width 482 height 24
type input "[EMAIL_ADDRESS][DOMAIN_NAME]"
click at [422, 227] on input "Show results" at bounding box center [422, 227] width 482 height 24
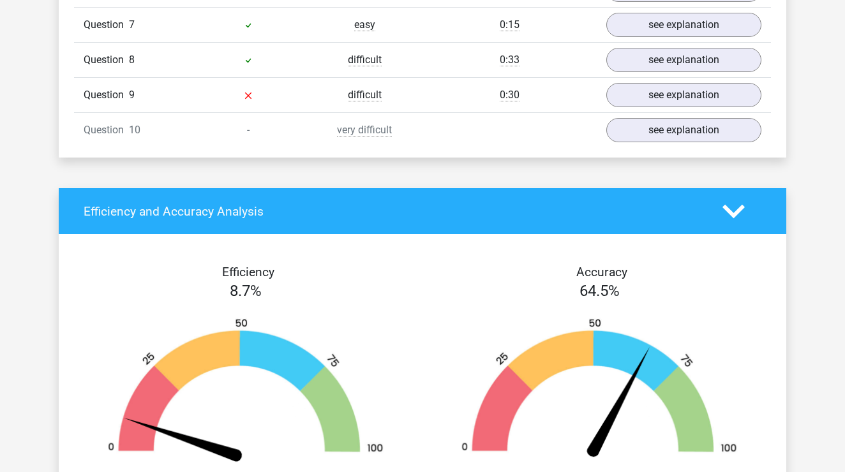
scroll to position [1315, 0]
